Goal: Entertainment & Leisure: Consume media (video, audio)

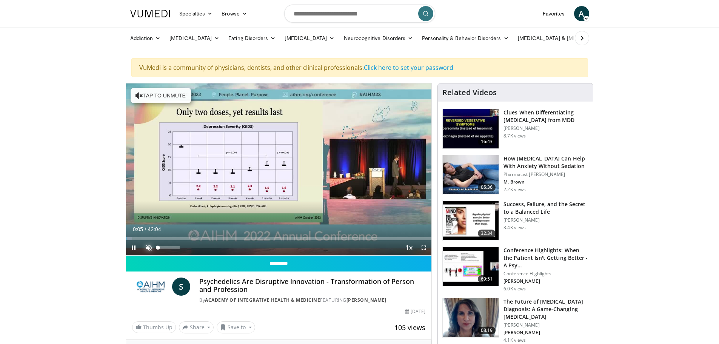
click at [149, 247] on span "Video Player" at bounding box center [148, 247] width 15 height 15
